Goal: Ask a question

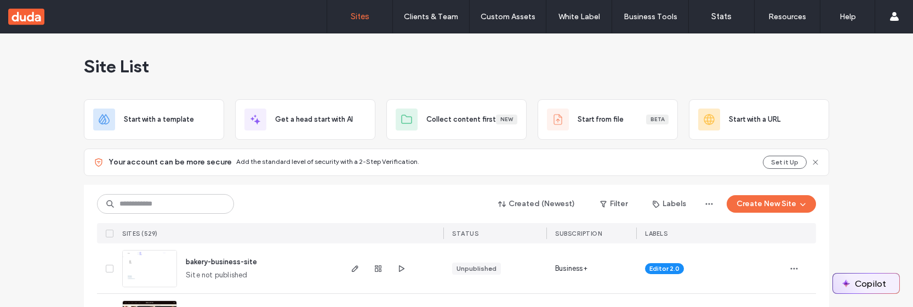
click at [855, 284] on button "Copilot" at bounding box center [866, 283] width 66 height 20
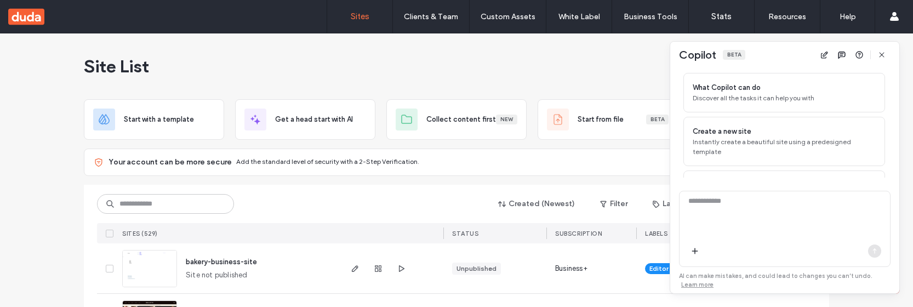
scroll to position [112, 0]
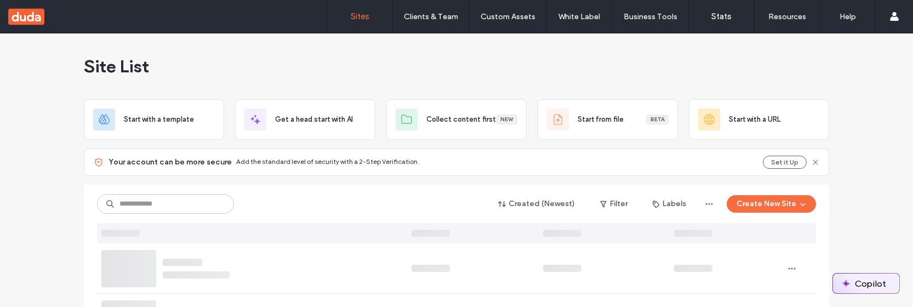
click at [882, 276] on button "Copilot" at bounding box center [866, 283] width 66 height 20
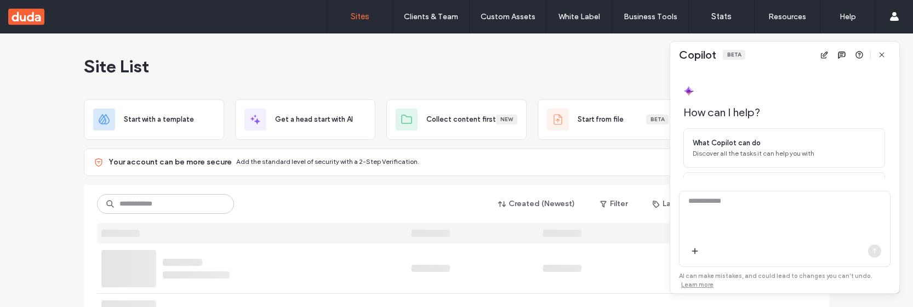
scroll to position [112, 0]
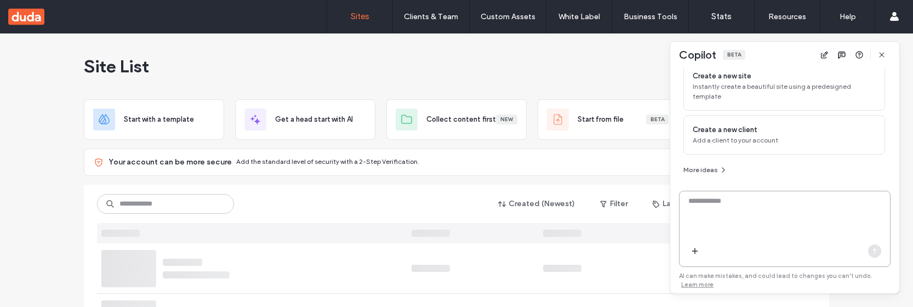
click at [762, 213] on textarea at bounding box center [784, 217] width 210 height 43
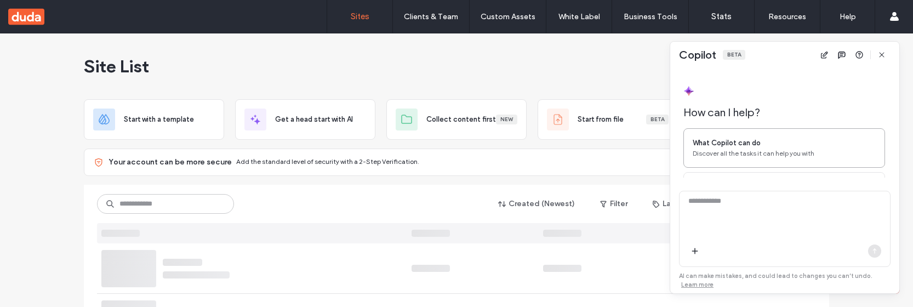
click at [772, 141] on div "What Copilot can do" at bounding box center [784, 143] width 183 height 11
type textarea "**********"
click at [872, 250] on icon "button" at bounding box center [874, 251] width 9 height 9
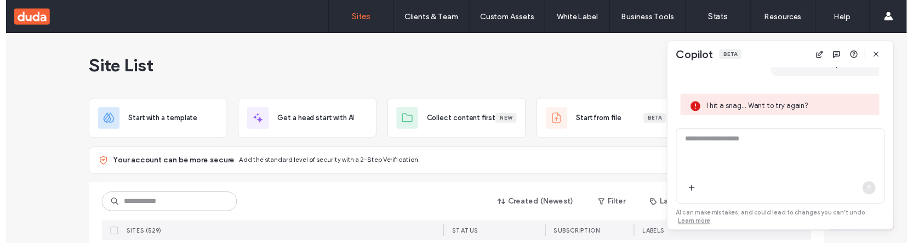
scroll to position [257, 0]
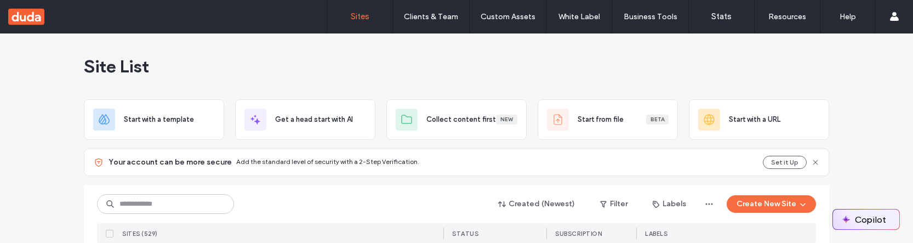
click at [858, 220] on button "Copilot" at bounding box center [866, 219] width 66 height 20
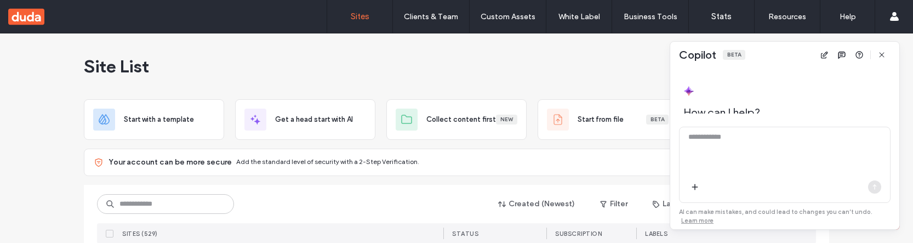
scroll to position [176, 0]
click at [736, 155] on textarea at bounding box center [784, 153] width 210 height 43
type textarea "*****"
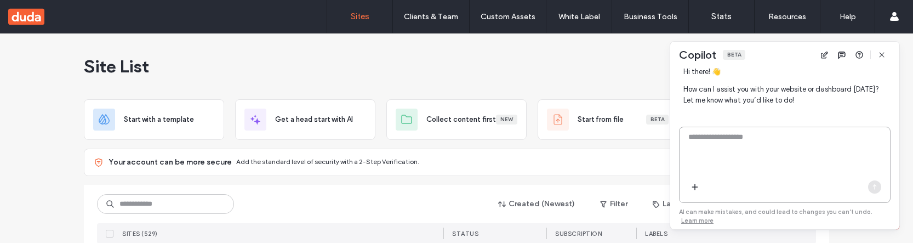
scroll to position [311, 0]
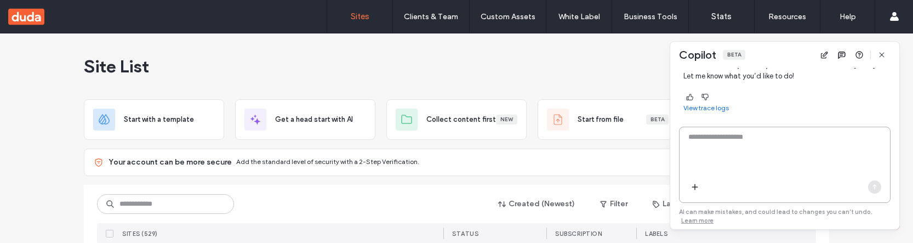
click at [729, 135] on textarea at bounding box center [784, 153] width 210 height 43
type textarea "**********"
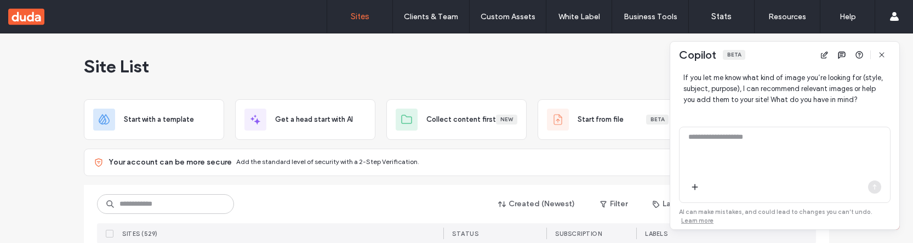
scroll to position [530, 0]
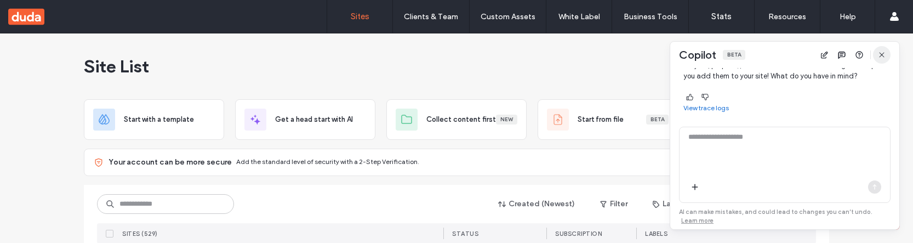
click at [882, 58] on icon "button" at bounding box center [881, 54] width 9 height 9
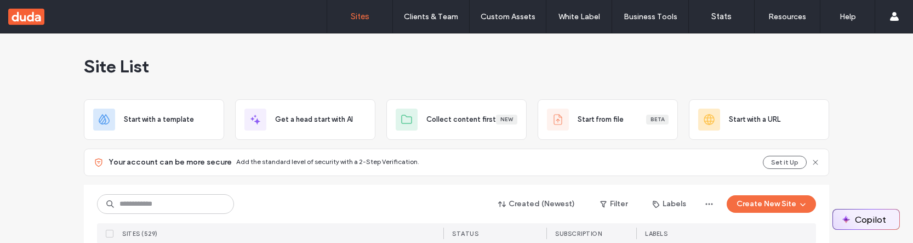
click at [866, 222] on button "Copilot" at bounding box center [866, 219] width 66 height 20
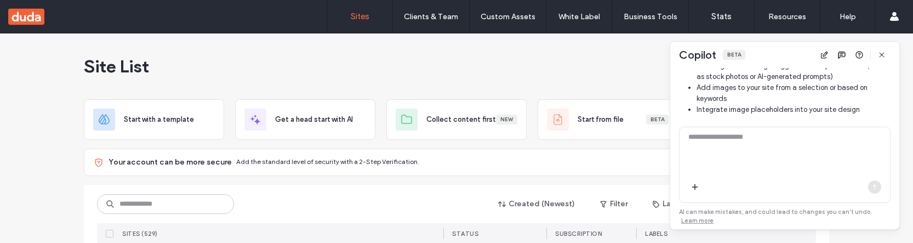
scroll to position [532, 0]
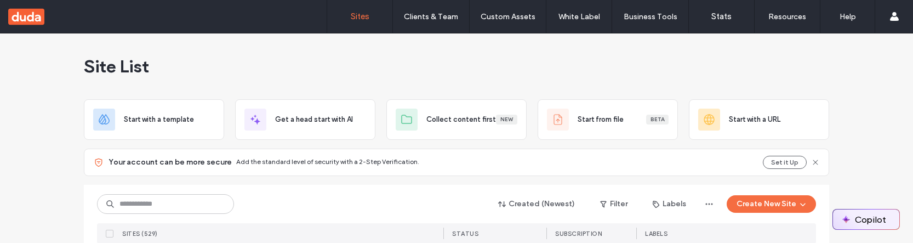
drag, startPoint x: 0, startPoint y: 0, endPoint x: 858, endPoint y: 222, distance: 885.8
click at [858, 222] on button "Copilot" at bounding box center [866, 219] width 66 height 20
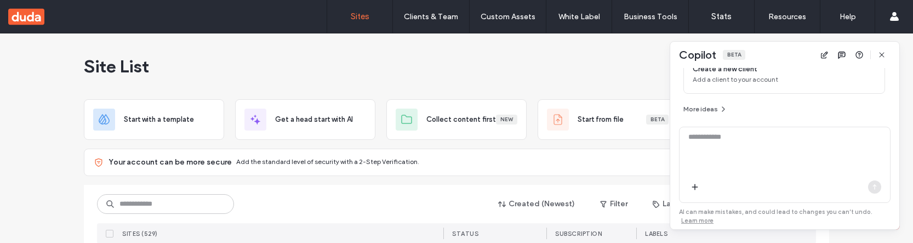
scroll to position [176, 0]
click at [716, 152] on textarea at bounding box center [784, 153] width 210 height 43
type textarea "*****"
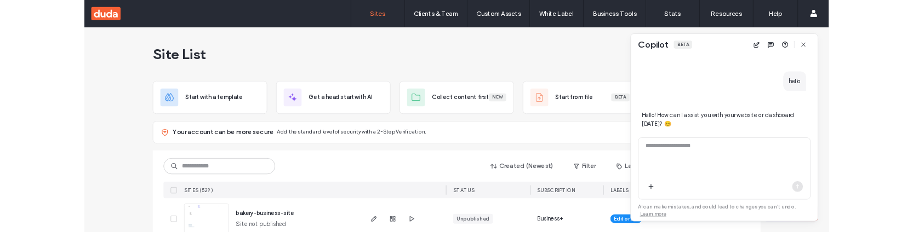
scroll to position [252, 0]
